Goal: Information Seeking & Learning: Learn about a topic

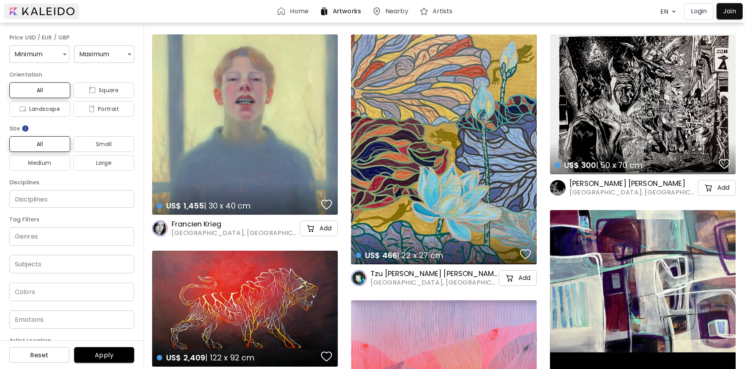
click at [32, 9] on div at bounding box center [41, 12] width 75 height 16
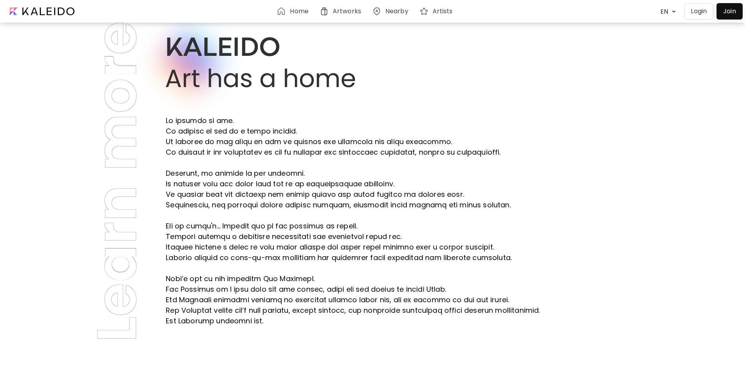
scroll to position [195, 0]
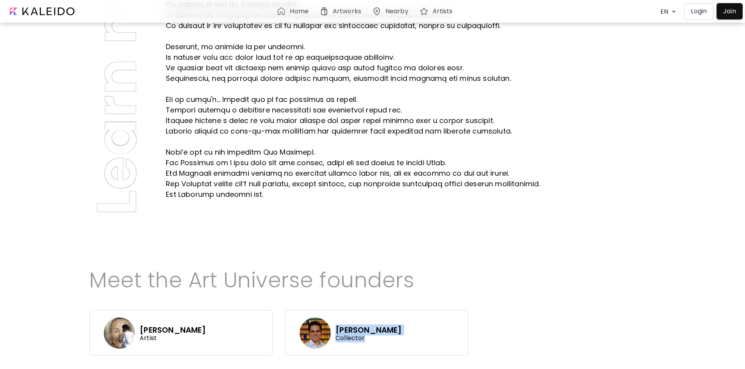
drag, startPoint x: 587, startPoint y: 304, endPoint x: 383, endPoint y: 305, distance: 204.0
click at [383, 310] on div "[PERSON_NAME] Artist [PERSON_NAME] Collector" at bounding box center [372, 333] width 566 height 46
copy div "[PERSON_NAME] Collector"
